Goal: Check status: Check status

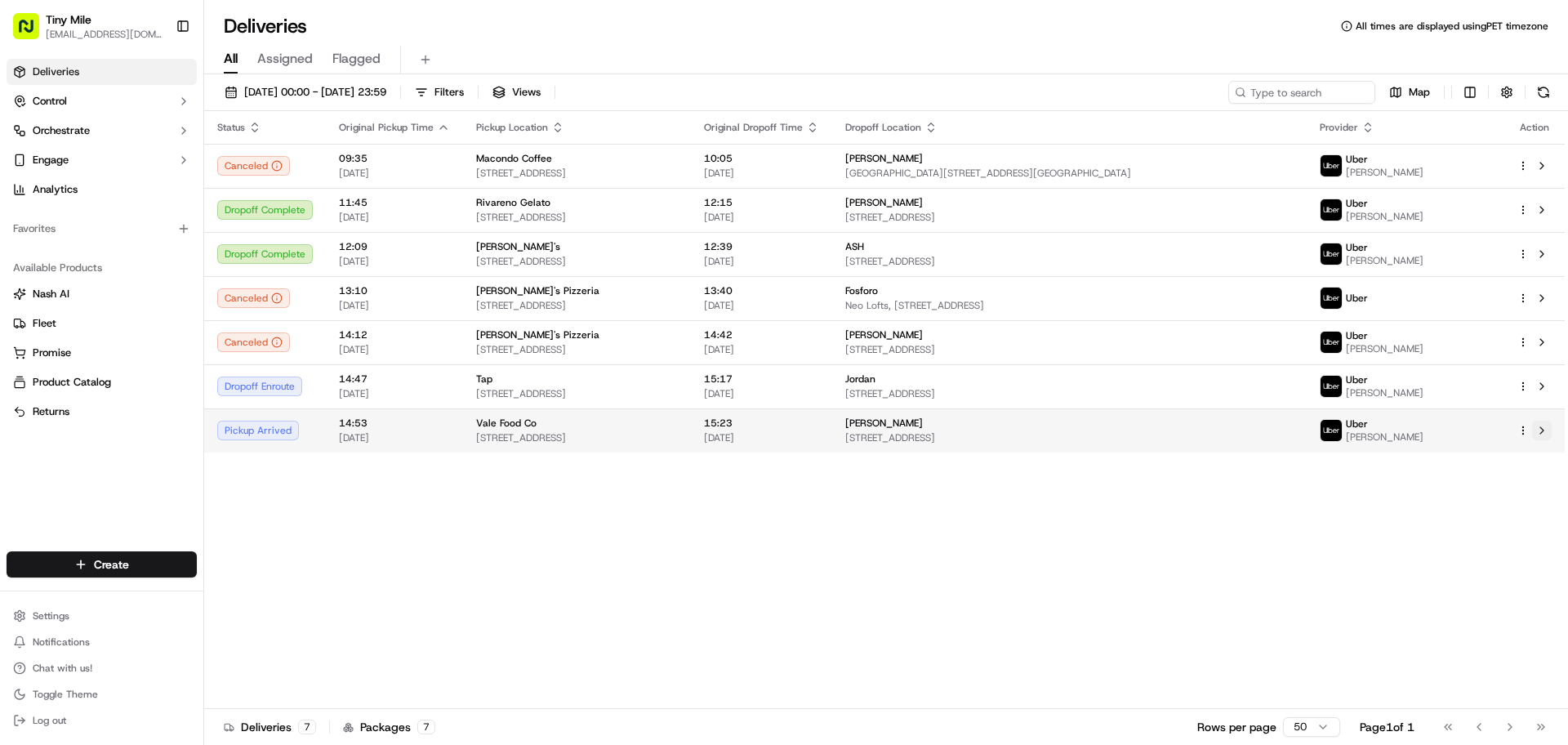
click at [1547, 430] on button at bounding box center [1542, 430] width 19 height 19
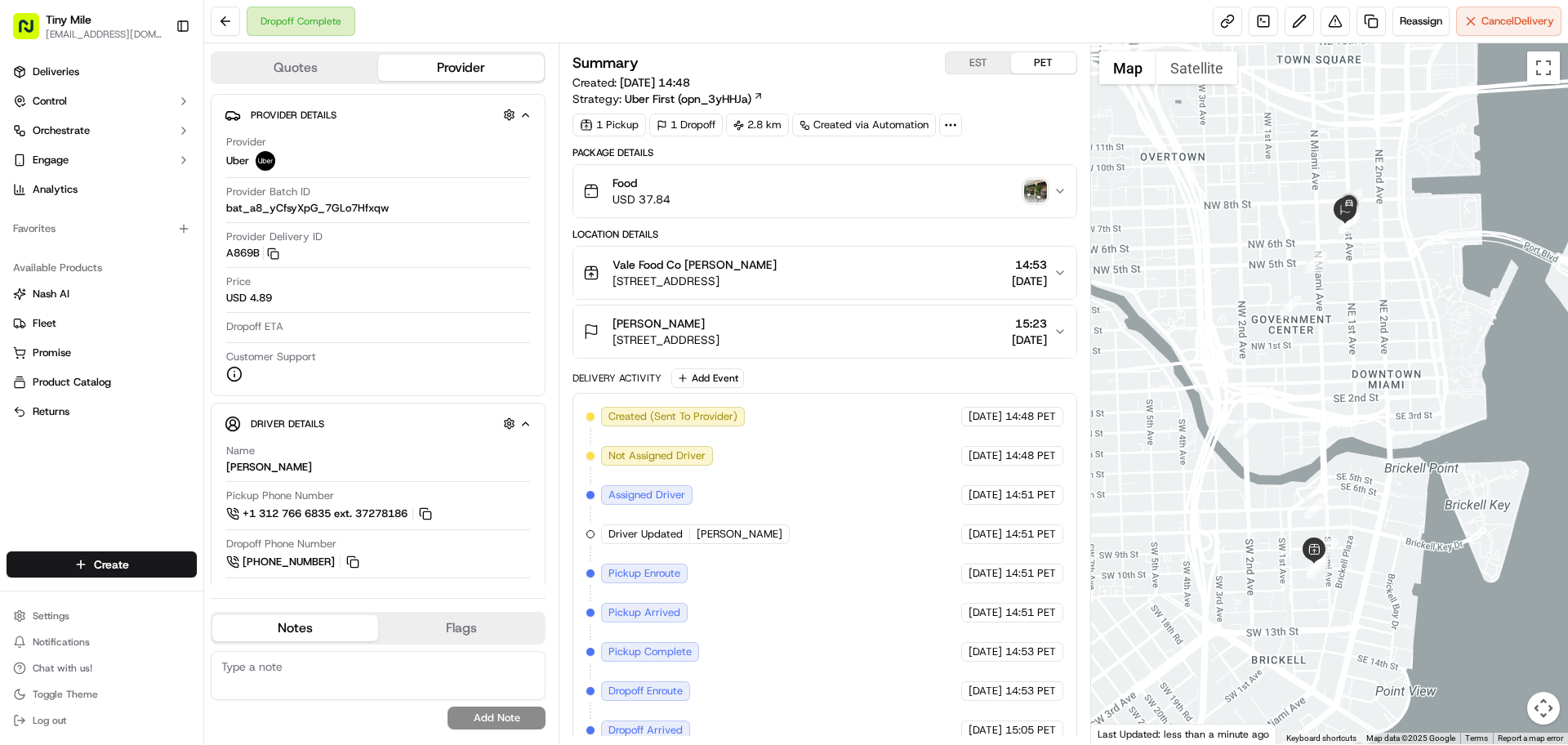
click at [1028, 189] on img "button" at bounding box center [1035, 191] width 23 height 23
